Goal: Transaction & Acquisition: Purchase product/service

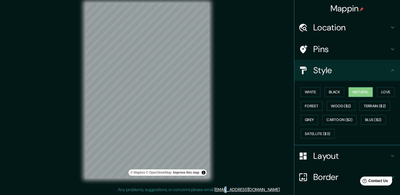
scroll to position [36, 0]
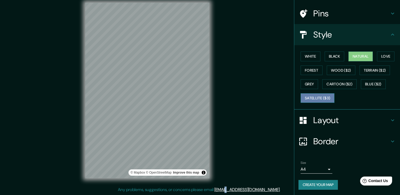
click at [322, 97] on button "Satellite ($3)" at bounding box center [317, 98] width 34 height 10
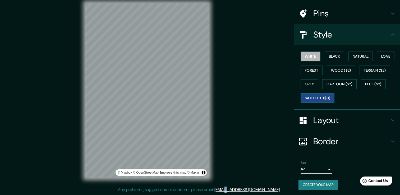
click at [310, 58] on button "White" at bounding box center [310, 56] width 20 height 10
click at [327, 55] on button "Black" at bounding box center [334, 56] width 20 height 10
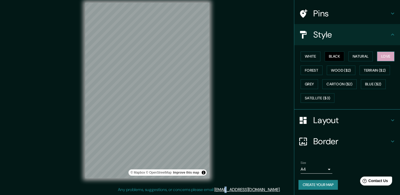
click at [381, 55] on button "Love" at bounding box center [385, 56] width 17 height 10
click at [309, 72] on button "Forest" at bounding box center [311, 70] width 22 height 10
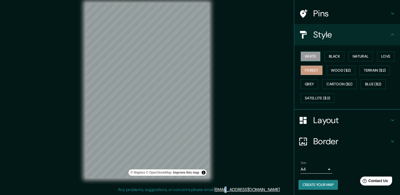
click at [306, 59] on button "White" at bounding box center [310, 56] width 20 height 10
click at [331, 57] on button "Black" at bounding box center [334, 56] width 20 height 10
click at [338, 56] on button "Black" at bounding box center [334, 56] width 20 height 10
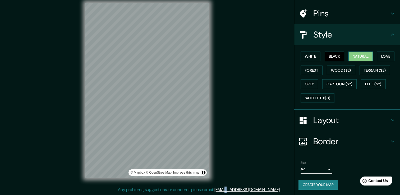
click at [354, 54] on button "Natural" at bounding box center [360, 56] width 24 height 10
click at [310, 55] on button "White" at bounding box center [310, 56] width 20 height 10
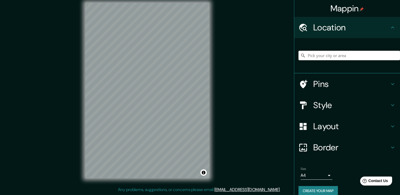
click at [330, 110] on h4 "Style" at bounding box center [351, 105] width 76 height 11
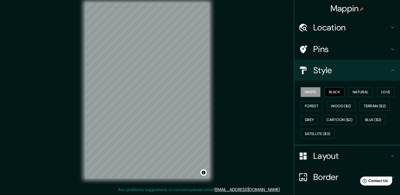
click at [335, 94] on button "Black" at bounding box center [334, 92] width 20 height 10
click at [350, 88] on button "Natural" at bounding box center [360, 92] width 24 height 10
click at [330, 93] on button "Black" at bounding box center [334, 92] width 20 height 10
